Goal: Navigation & Orientation: Find specific page/section

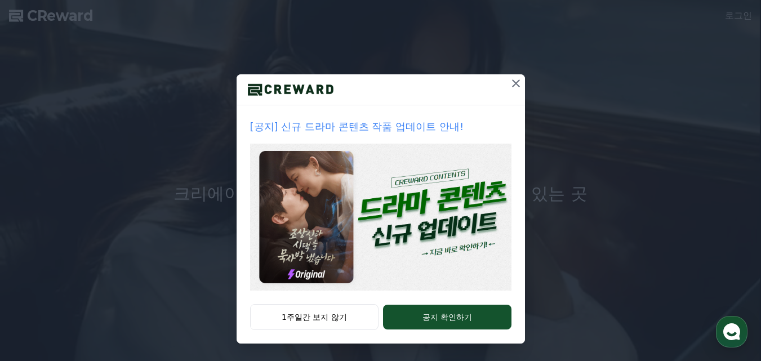
scroll to position [61, 0]
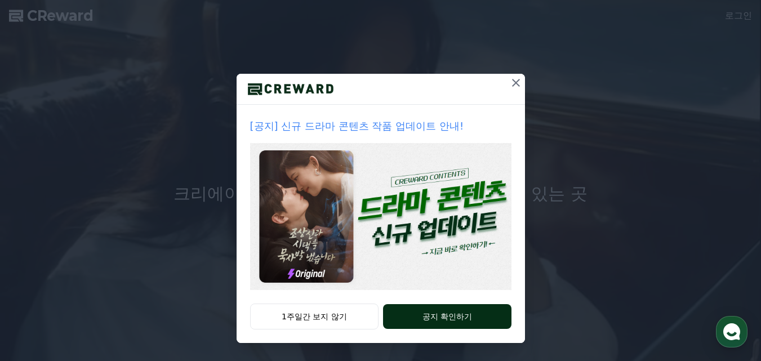
click at [428, 317] on button "공지 확인하기" at bounding box center [447, 316] width 128 height 25
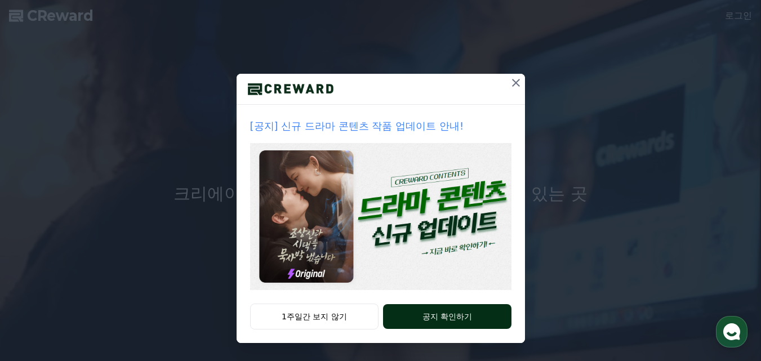
scroll to position [0, 0]
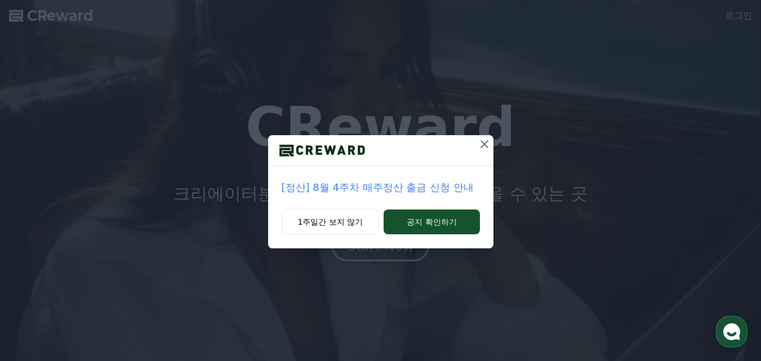
click at [485, 146] on icon at bounding box center [485, 144] width 14 height 14
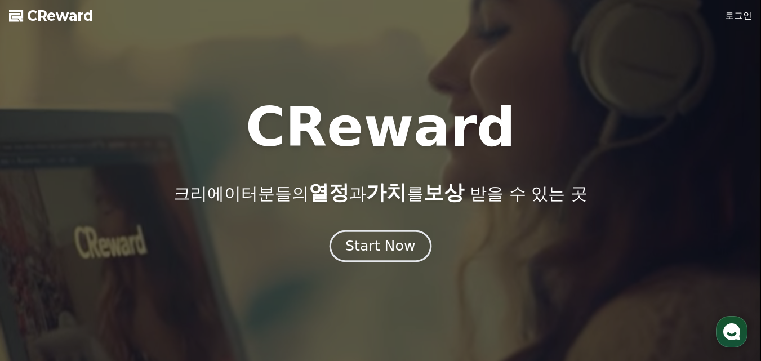
click at [397, 252] on div "Start Now" at bounding box center [380, 246] width 70 height 19
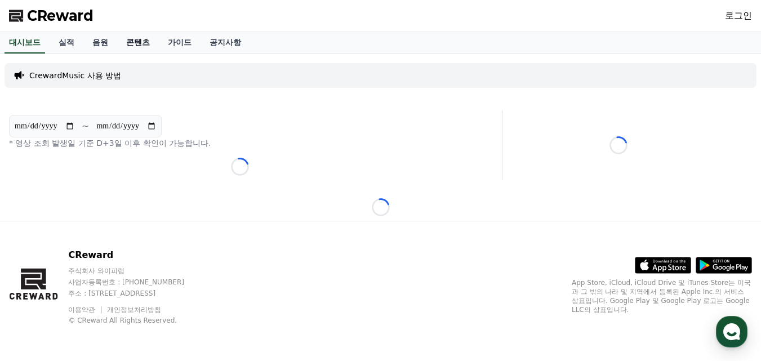
click at [136, 41] on link "콘텐츠" at bounding box center [138, 42] width 42 height 21
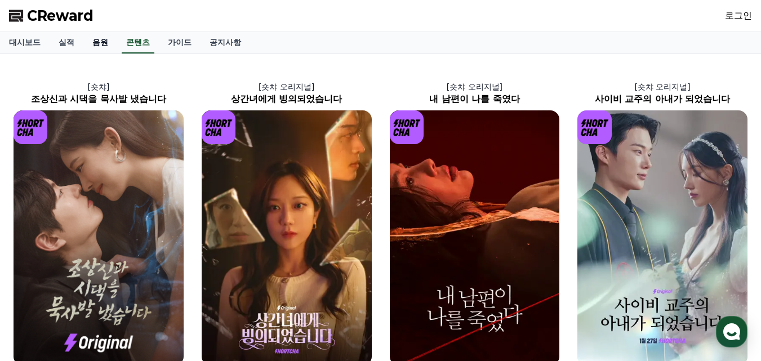
click at [99, 45] on link "음원" at bounding box center [100, 42] width 34 height 21
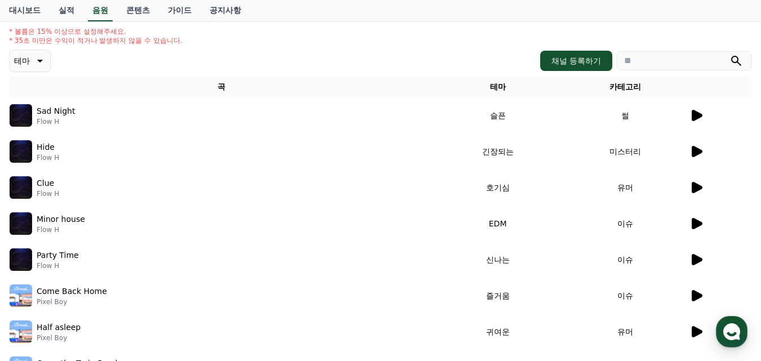
scroll to position [169, 0]
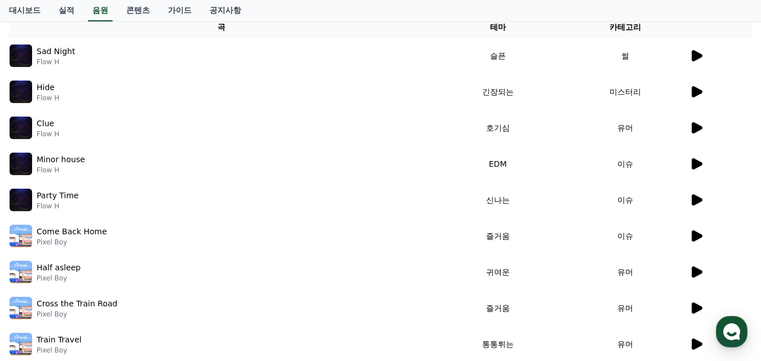
click at [700, 57] on icon at bounding box center [697, 55] width 11 height 11
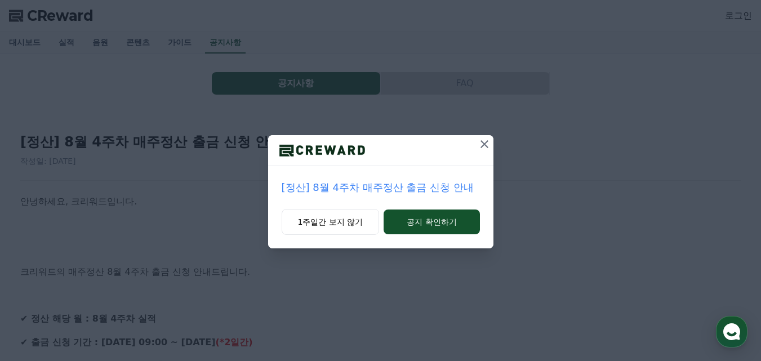
click at [482, 145] on icon at bounding box center [485, 144] width 14 height 14
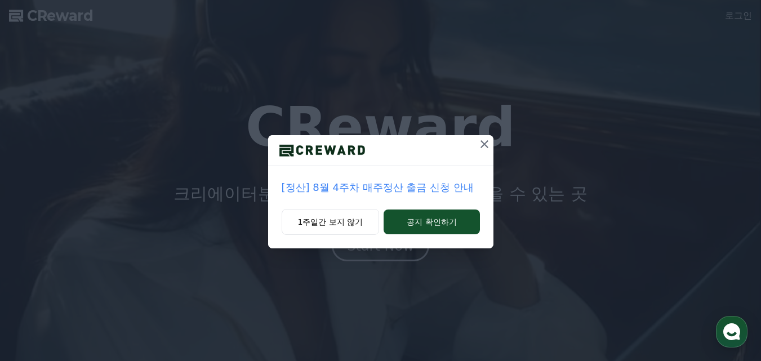
click at [487, 147] on icon at bounding box center [485, 144] width 8 height 8
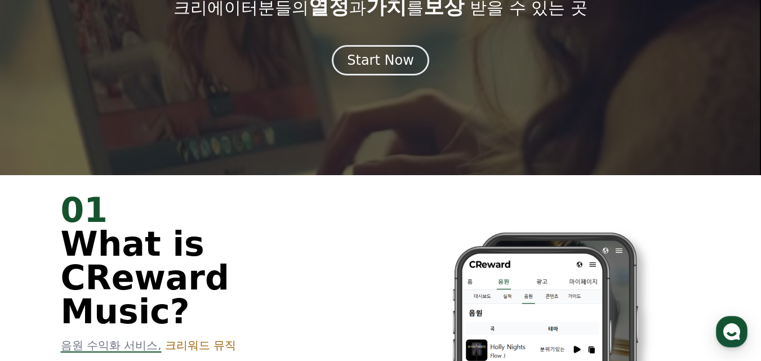
scroll to position [169, 0]
